Goal: Check status: Check status

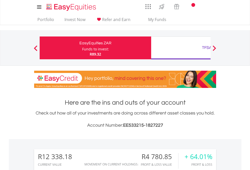
scroll to position [49, 79]
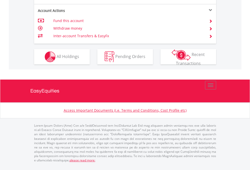
scroll to position [474, 0]
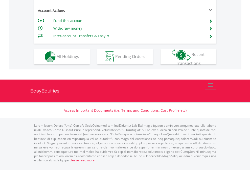
scroll to position [474, 0]
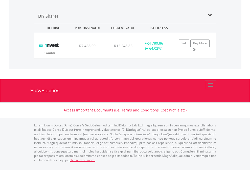
scroll to position [49, 79]
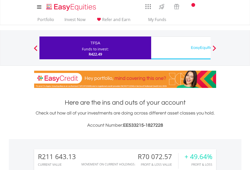
scroll to position [49, 79]
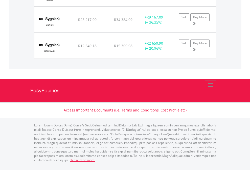
scroll to position [36, 0]
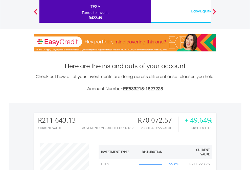
click at [181, 11] on div "EasyEquities USD" at bounding box center [206, 11] width 105 height 7
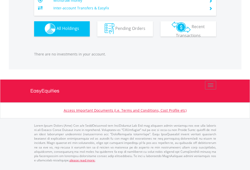
scroll to position [500, 0]
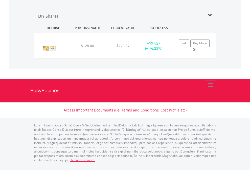
scroll to position [49, 79]
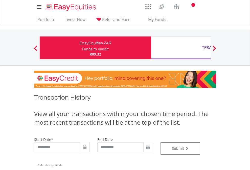
type input "**********"
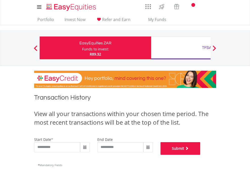
click at [200, 154] on button "Submit" at bounding box center [180, 148] width 40 height 13
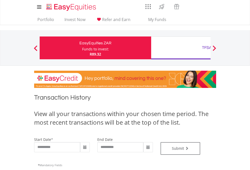
click at [181, 48] on div "TFSA" at bounding box center [206, 47] width 105 height 7
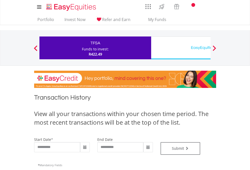
type input "**********"
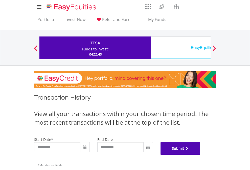
click at [200, 154] on button "Submit" at bounding box center [180, 148] width 40 height 13
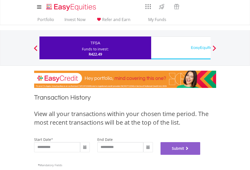
scroll to position [205, 0]
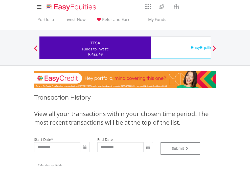
click at [181, 48] on div "EasyEquities USD" at bounding box center [206, 47] width 105 height 7
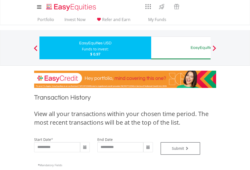
type input "**********"
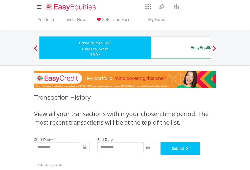
click at [200, 154] on button "Submit" at bounding box center [180, 148] width 40 height 13
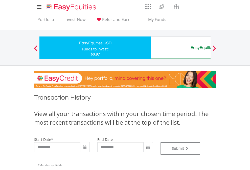
click at [181, 48] on div "EasyEquities AUD" at bounding box center [206, 47] width 105 height 7
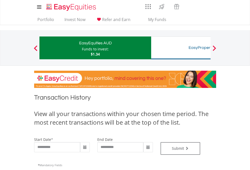
type input "**********"
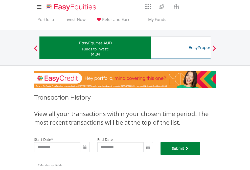
click at [200, 154] on button "Submit" at bounding box center [180, 148] width 40 height 13
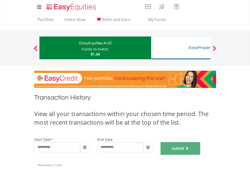
scroll to position [205, 0]
